Goal: Book appointment/travel/reservation

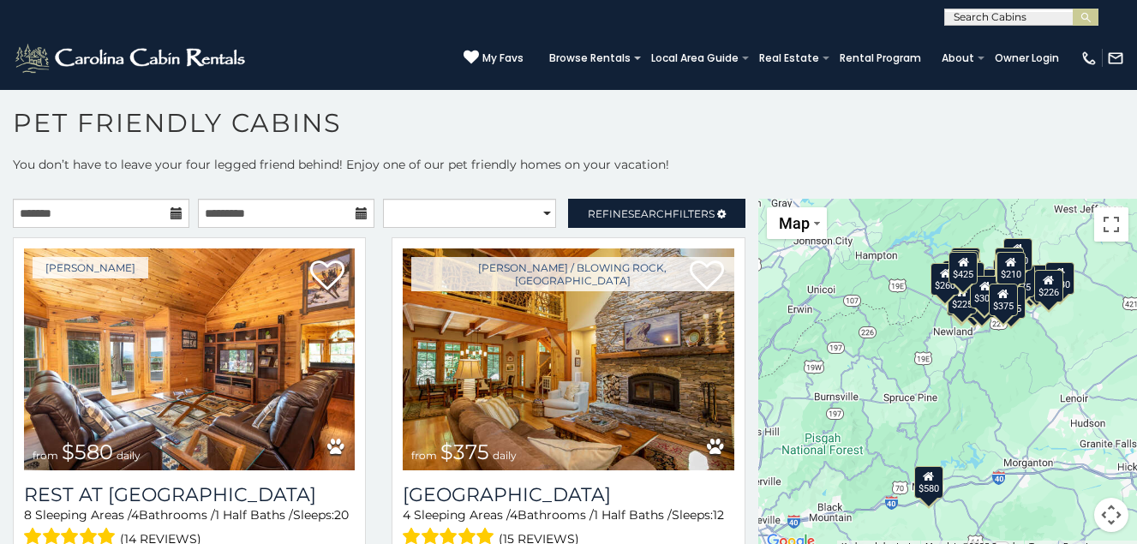
scroll to position [9, 0]
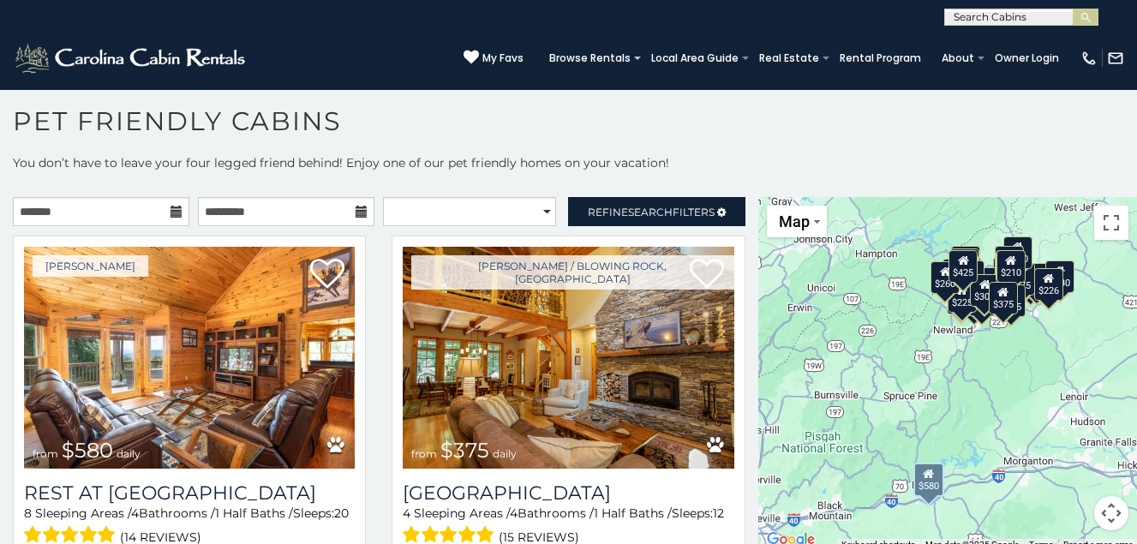
click at [171, 210] on icon at bounding box center [177, 212] width 12 height 12
click at [176, 218] on icon at bounding box center [177, 212] width 12 height 12
click at [737, 474] on div "[PERSON_NAME] / Blowing Rock, [GEOGRAPHIC_DATA] from $375 daily [GEOGRAPHIC_DAT…" at bounding box center [568, 423] width 379 height 374
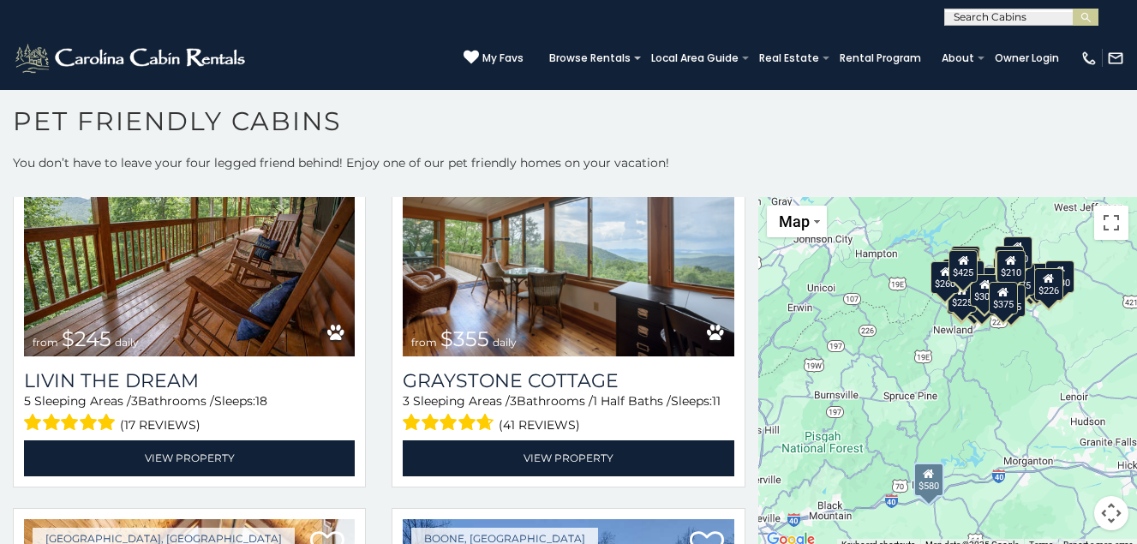
scroll to position [5118, 0]
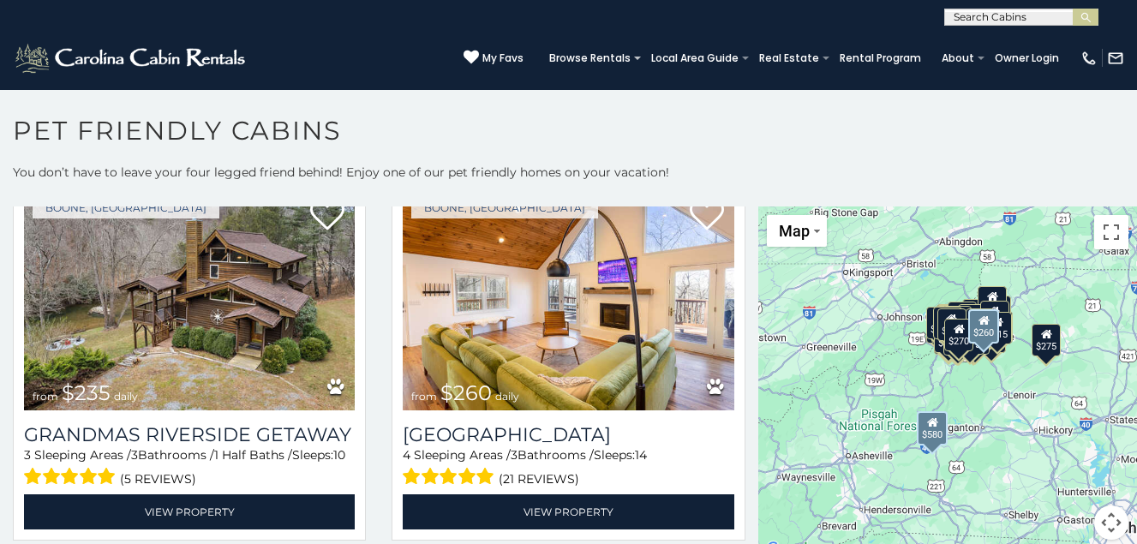
click at [738, 218] on div "Boone, [GEOGRAPHIC_DATA] from $260 daily [GEOGRAPHIC_DATA] 4 Sleeping Areas / 3…" at bounding box center [568, 364] width 379 height 374
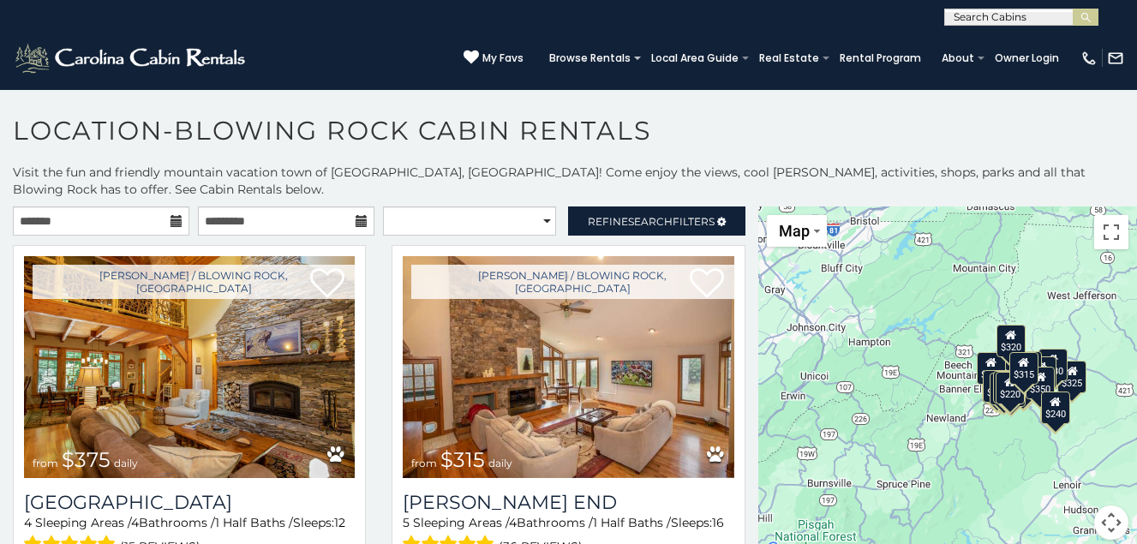
click at [735, 110] on section "**********" at bounding box center [568, 321] width 1137 height 465
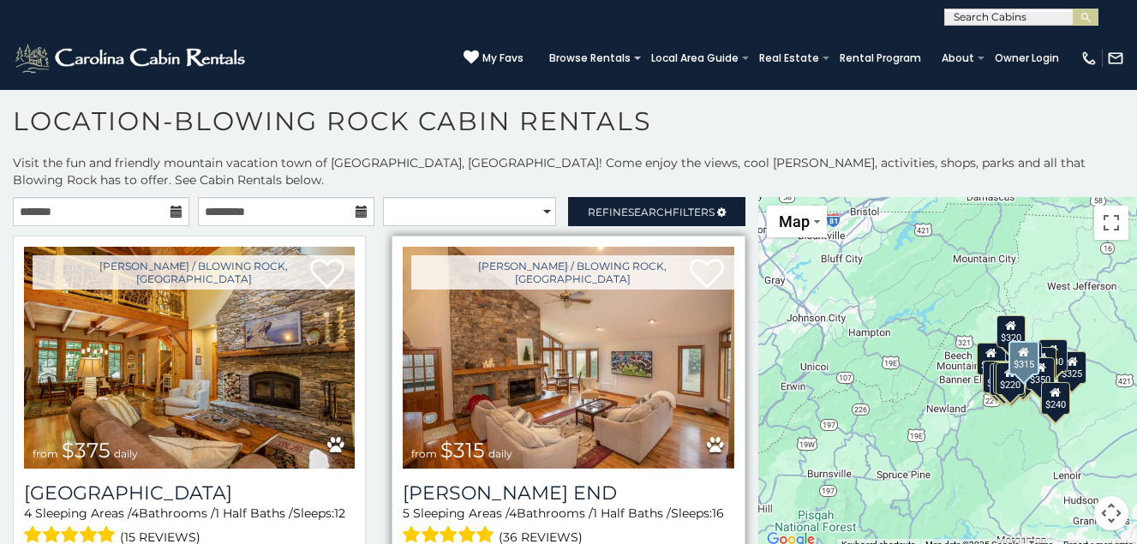
click at [729, 513] on div "Boone / Blowing Rock, NC from $315 daily Moss End 5 Sleeping Areas / 4 Bathroom…" at bounding box center [568, 417] width 353 height 363
click at [729, 537] on div "Boone / Blowing Rock, NC from $315 daily Moss End 5 Sleeping Areas / 4 Bathroom…" at bounding box center [568, 417] width 353 height 363
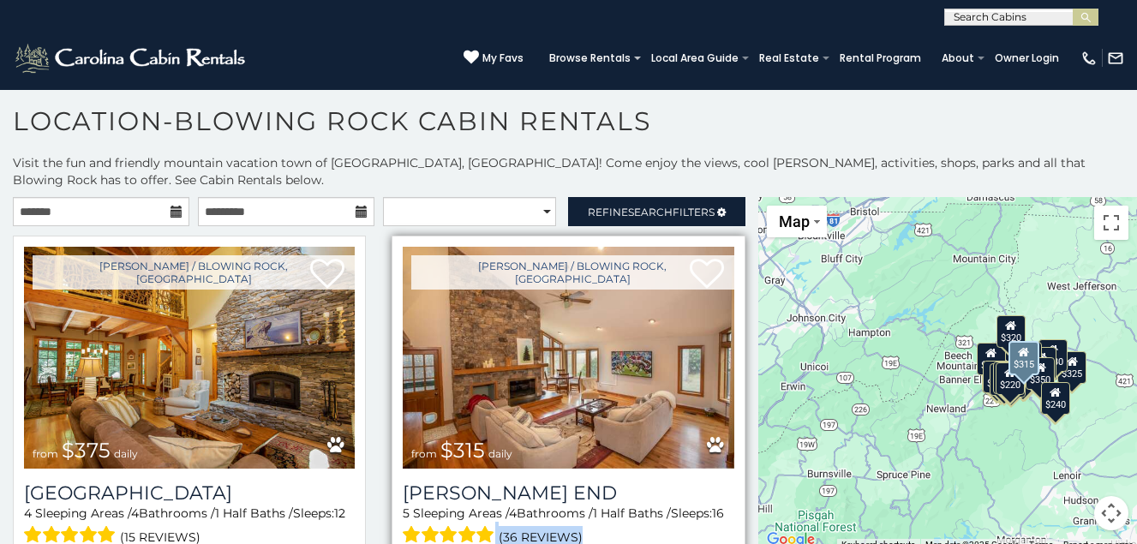
scroll to position [7, 0]
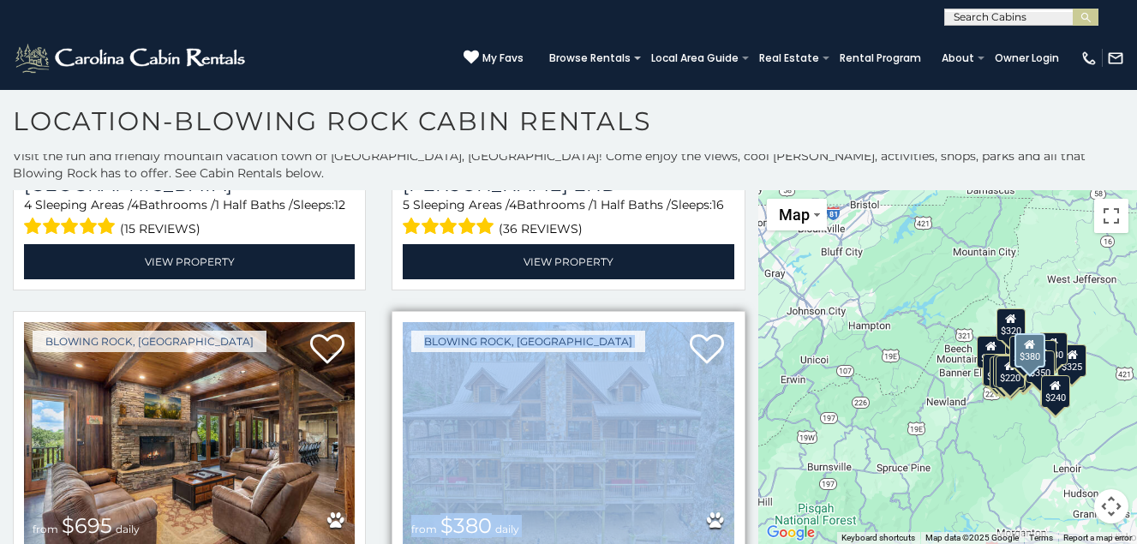
click at [729, 537] on div "Blowing Rock, NC from $380 daily Fire And Ice 5 Sleeping Areas / 4 Bathrooms / …" at bounding box center [568, 492] width 353 height 363
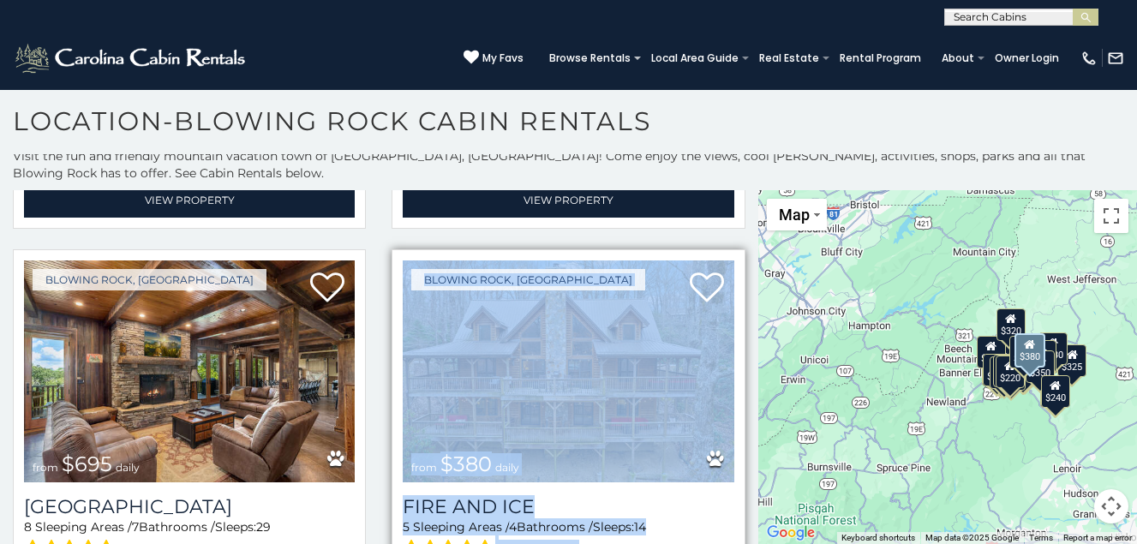
click at [729, 537] on div "Blowing Rock, NC from $380 daily Fire And Ice 5 Sleeping Areas / 4 Bathrooms / …" at bounding box center [568, 430] width 353 height 363
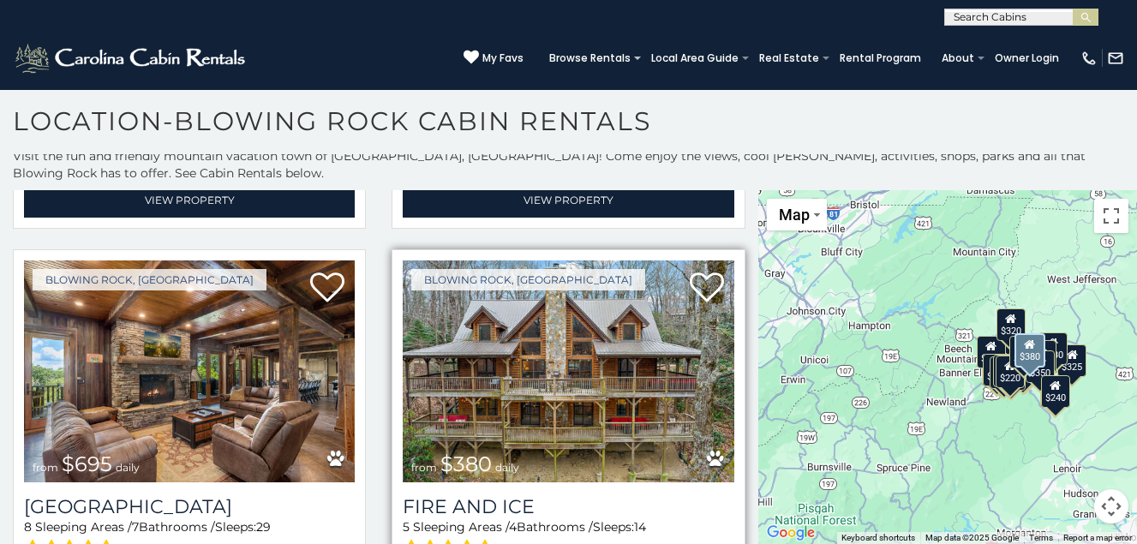
click at [723, 532] on div "Blowing Rock, NC from $380 daily Fire And Ice 5 Sleeping Areas / 4 Bathrooms / …" at bounding box center [568, 430] width 353 height 363
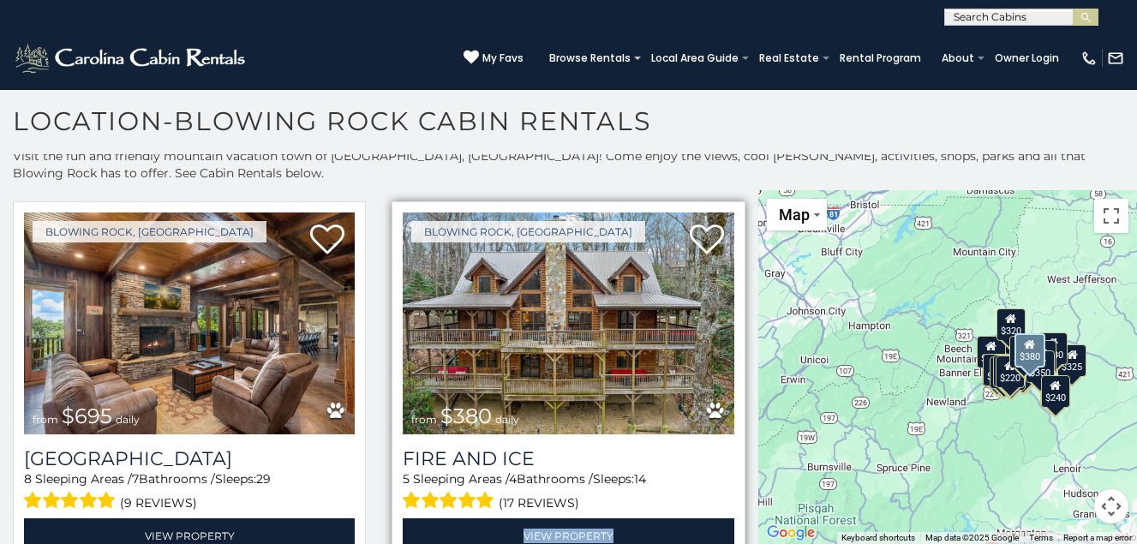
click at [723, 532] on div "Blowing Rock, NC from $380 daily Fire And Ice 5 Sleeping Areas / 4 Bathrooms / …" at bounding box center [568, 382] width 353 height 363
click at [728, 530] on div "Blowing Rock, NC from $380 daily Fire And Ice 5 Sleeping Areas / 4 Bathrooms / …" at bounding box center [568, 382] width 353 height 363
click at [723, 503] on div "Blowing Rock, NC from $380 daily Fire And Ice 5 Sleeping Areas / 4 Bathrooms / …" at bounding box center [568, 382] width 353 height 363
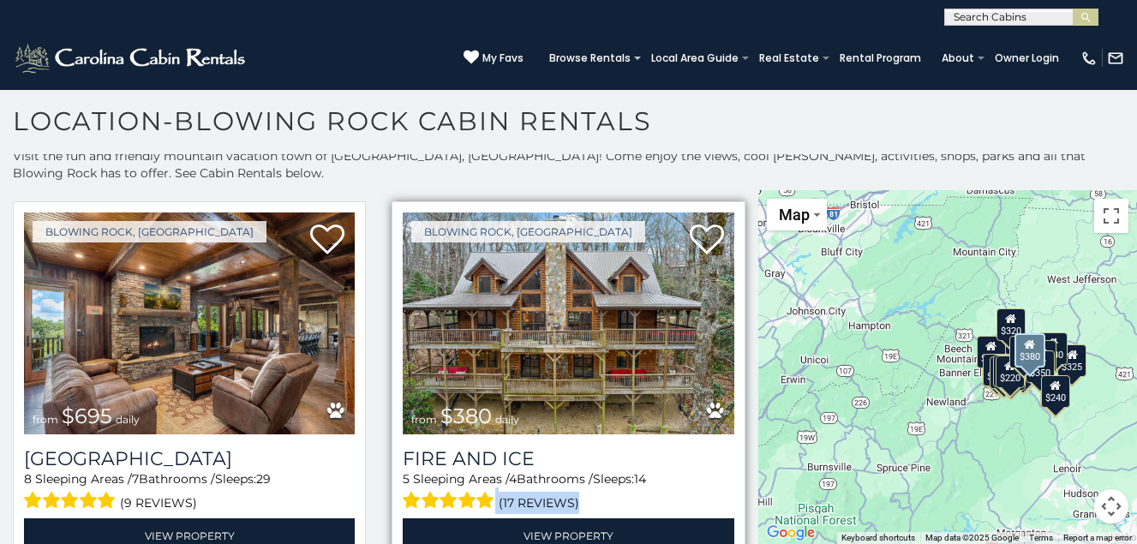
click at [723, 503] on div "Blowing Rock, NC from $380 daily Fire And Ice 5 Sleeping Areas / 4 Bathrooms / …" at bounding box center [568, 382] width 353 height 363
click at [730, 508] on div "Blowing Rock, NC from $380 daily Fire And Ice 5 Sleeping Areas / 4 Bathrooms / …" at bounding box center [568, 382] width 353 height 363
click at [729, 534] on div "Blowing Rock, NC from $380 daily Fire And Ice 5 Sleeping Areas / 4 Bathrooms / …" at bounding box center [568, 382] width 353 height 363
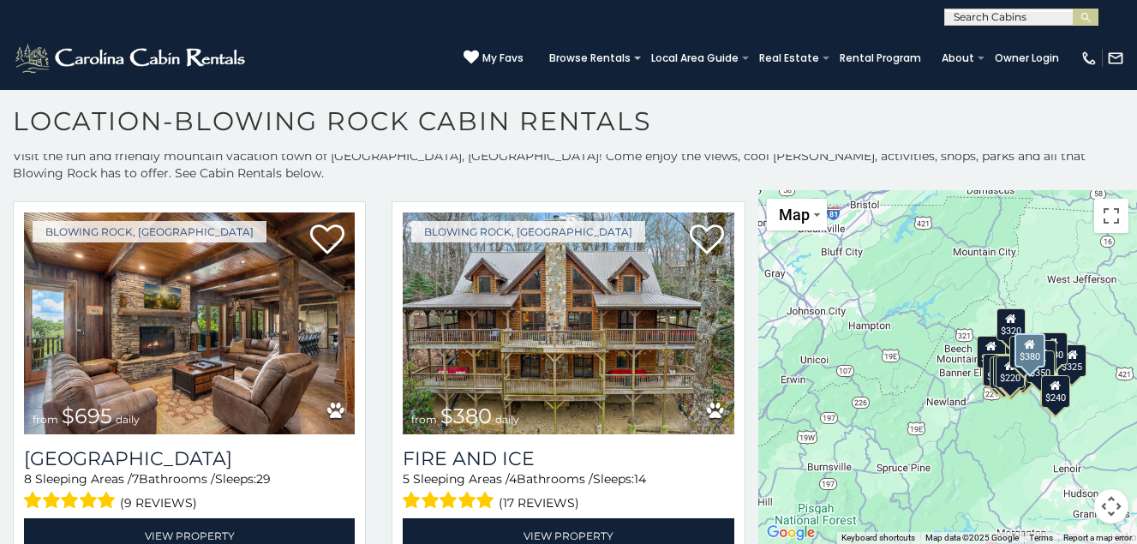
click at [743, 522] on div "Blowing Rock, NC from $380 daily Fire And Ice 5 Sleeping Areas / 4 Bathrooms / …" at bounding box center [568, 388] width 379 height 374
click at [735, 525] on div "Blowing Rock, NC from $380 daily Fire And Ice 5 Sleeping Areas / 4 Bathrooms / …" at bounding box center [568, 388] width 379 height 374
click at [1052, 404] on div "$240" at bounding box center [1055, 391] width 29 height 33
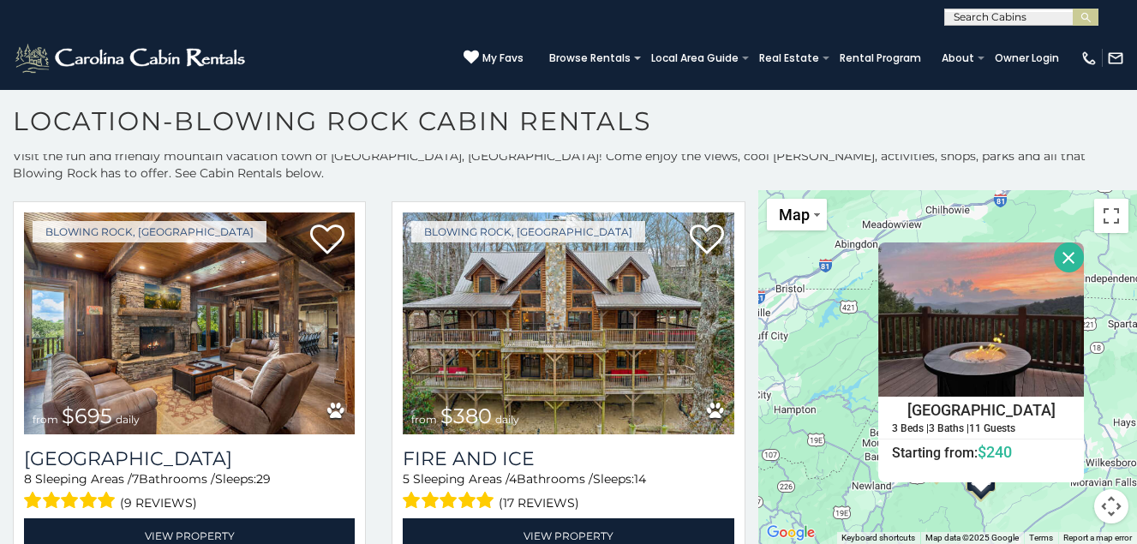
click at [1023, 507] on div "$375 $315 $695 $380 $299 $275 $125 $140 $325 $315 $375 $285 $250 $325 $675 $930…" at bounding box center [948, 367] width 379 height 354
click at [1059, 254] on button "Close" at bounding box center [1069, 258] width 30 height 30
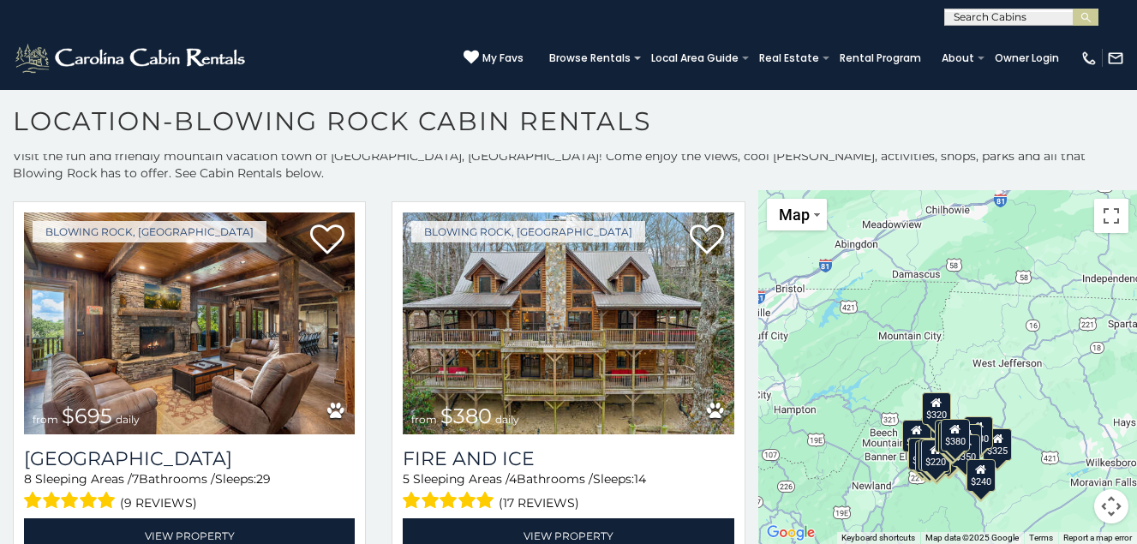
click at [925, 471] on div "$220" at bounding box center [935, 455] width 29 height 33
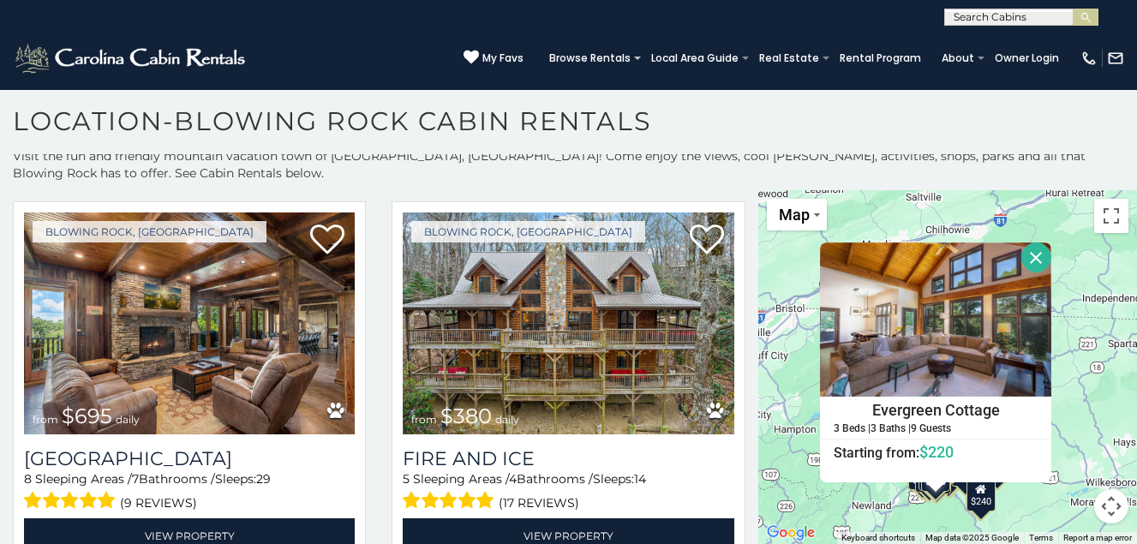
click at [1034, 500] on div "$375 $315 $695 $380 $299 $275 $125 $140 $325 $315 $375 $285 $250 $325 $675 $930…" at bounding box center [948, 367] width 379 height 354
click at [1034, 526] on div "$375 $315 $695 $380 $299 $275 $125 $140 $325 $315 $375 $285 $250 $325 $675 $930…" at bounding box center [948, 367] width 379 height 354
click at [1026, 256] on button "Close" at bounding box center [1037, 258] width 30 height 30
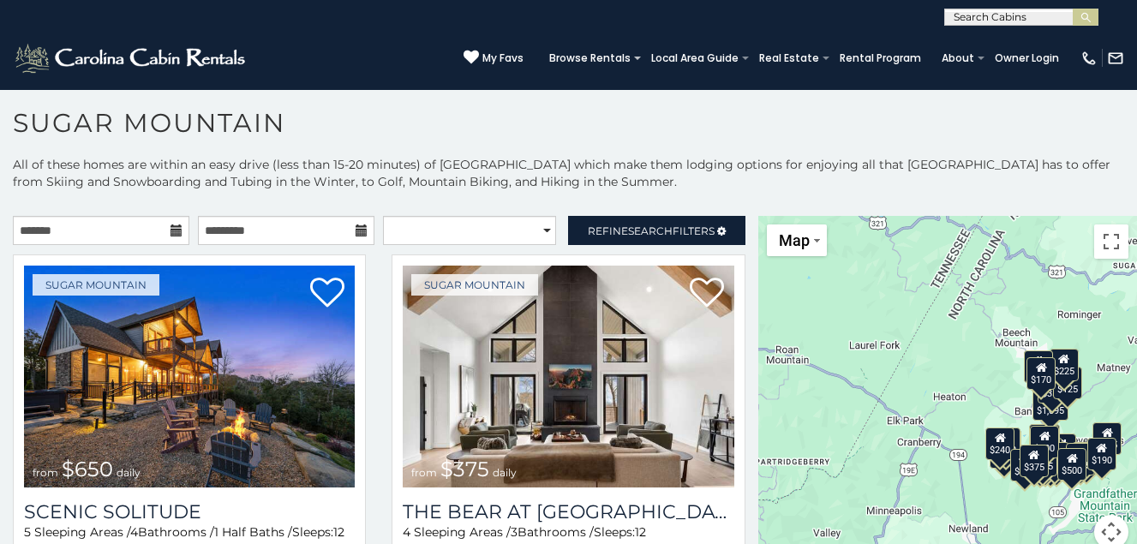
scroll to position [9, 0]
